Goal: Transaction & Acquisition: Download file/media

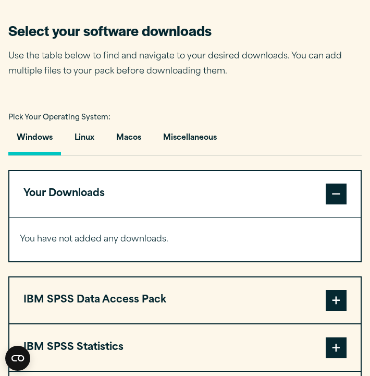
scroll to position [658, 0]
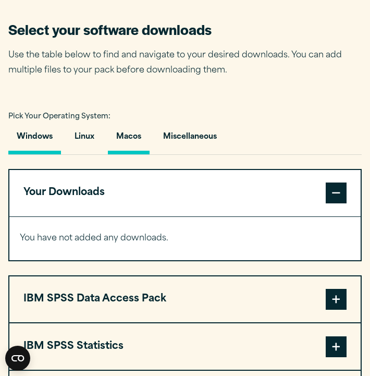
click at [132, 143] on button "Macos" at bounding box center [129, 140] width 42 height 30
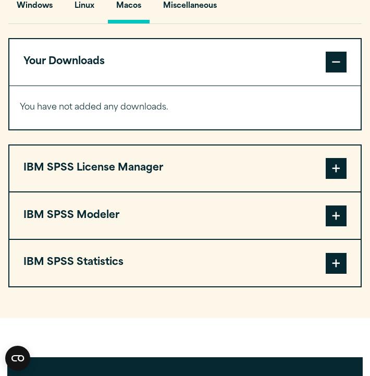
scroll to position [790, 0]
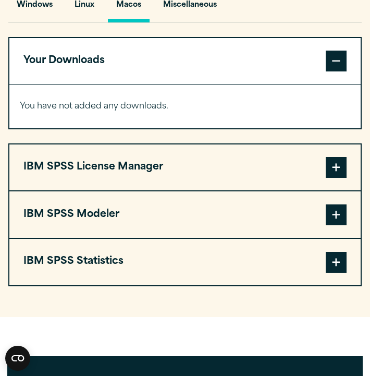
click at [205, 267] on button "IBM SPSS Statistics" at bounding box center [184, 262] width 351 height 46
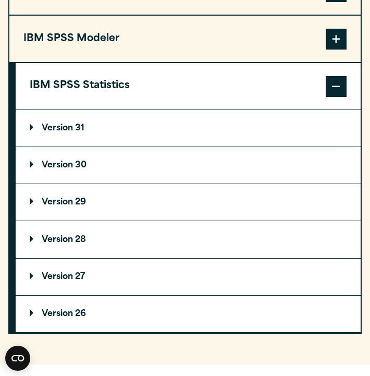
scroll to position [966, 0]
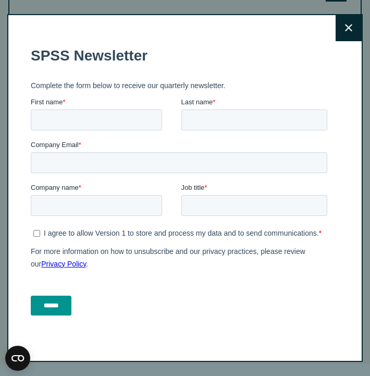
click at [346, 34] on button "Close" at bounding box center [349, 28] width 26 height 26
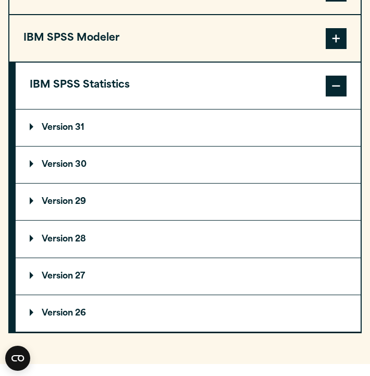
click at [71, 201] on p "Version 29" at bounding box center [58, 202] width 56 height 8
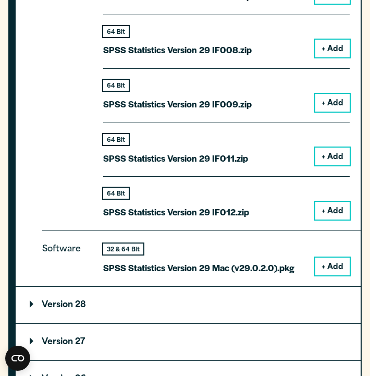
scroll to position [1448, 0]
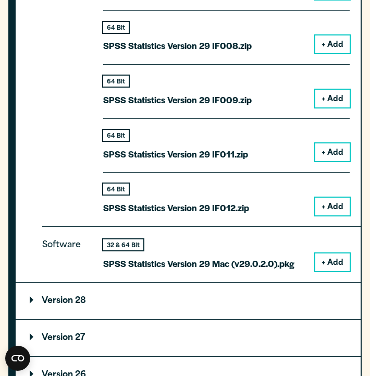
click at [322, 260] on button "+ Add" at bounding box center [332, 262] width 34 height 18
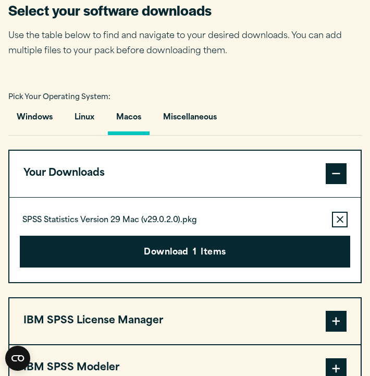
scroll to position [681, 0]
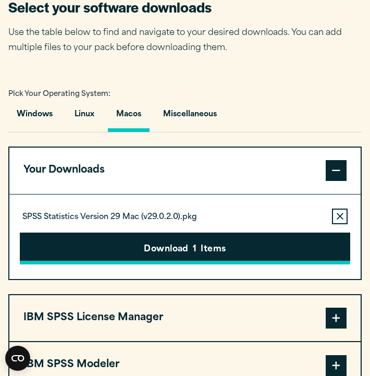
click at [202, 242] on button "Download 1 Items" at bounding box center [185, 249] width 331 height 32
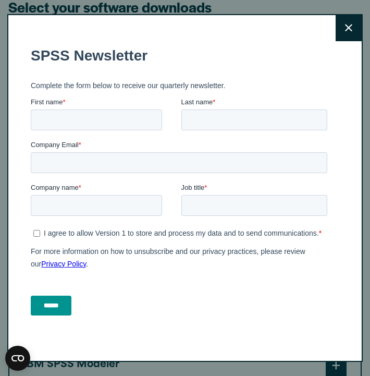
click at [344, 28] on button "Close" at bounding box center [349, 28] width 26 height 26
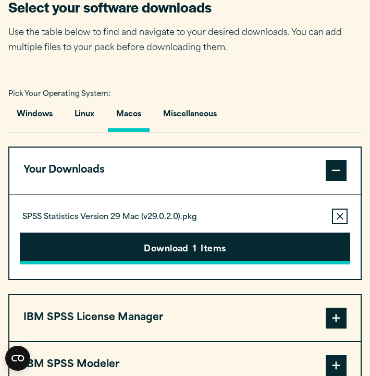
click at [149, 256] on button "Download 1 Items" at bounding box center [185, 249] width 331 height 32
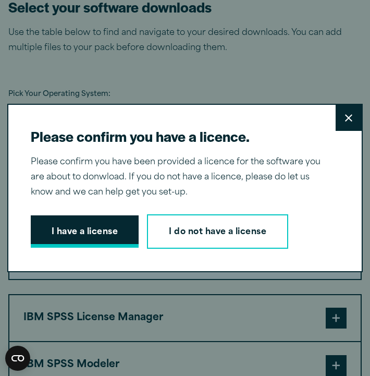
click at [87, 229] on button "I have a license" at bounding box center [85, 231] width 108 height 32
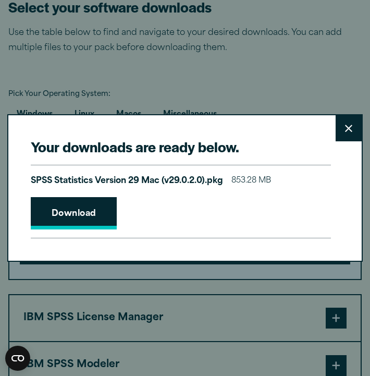
click at [92, 213] on link "Download" at bounding box center [74, 213] width 87 height 32
